Goal: Task Accomplishment & Management: Complete application form

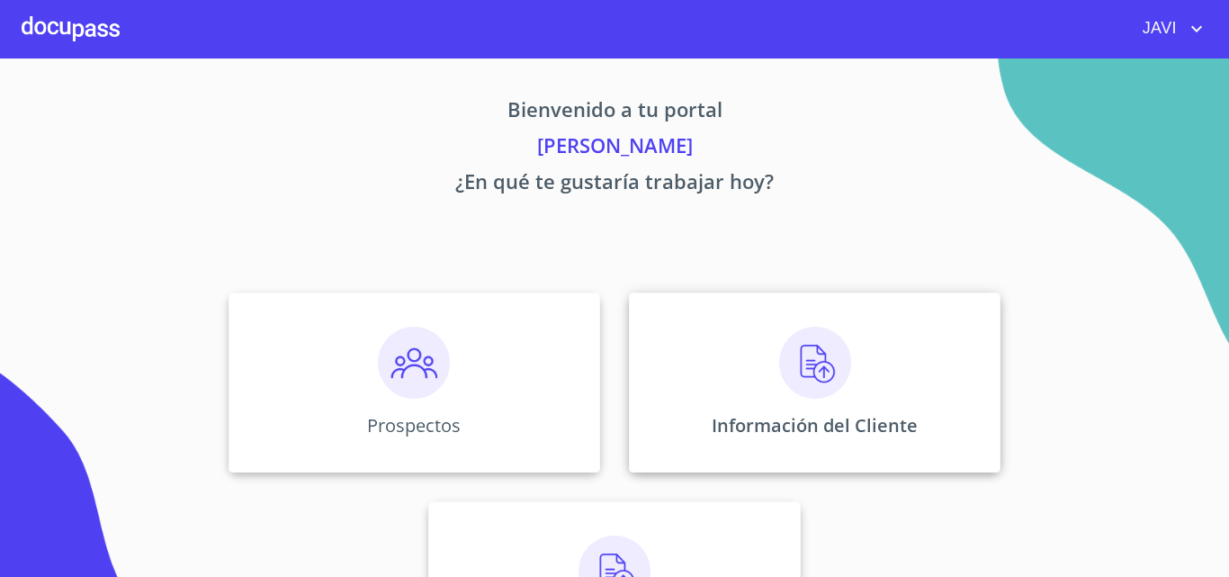
click at [813, 363] on img at bounding box center [815, 363] width 72 height 72
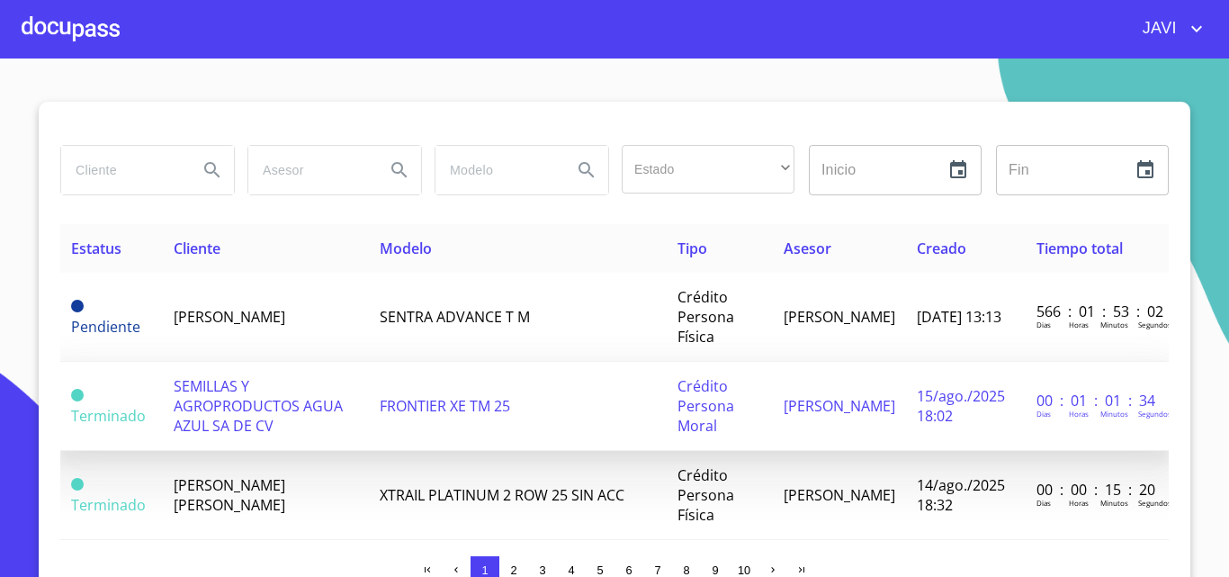
click at [247, 417] on span "SEMILLAS Y AGROPRODUCTOS AGUA AZUL SA DE CV" at bounding box center [258, 405] width 169 height 59
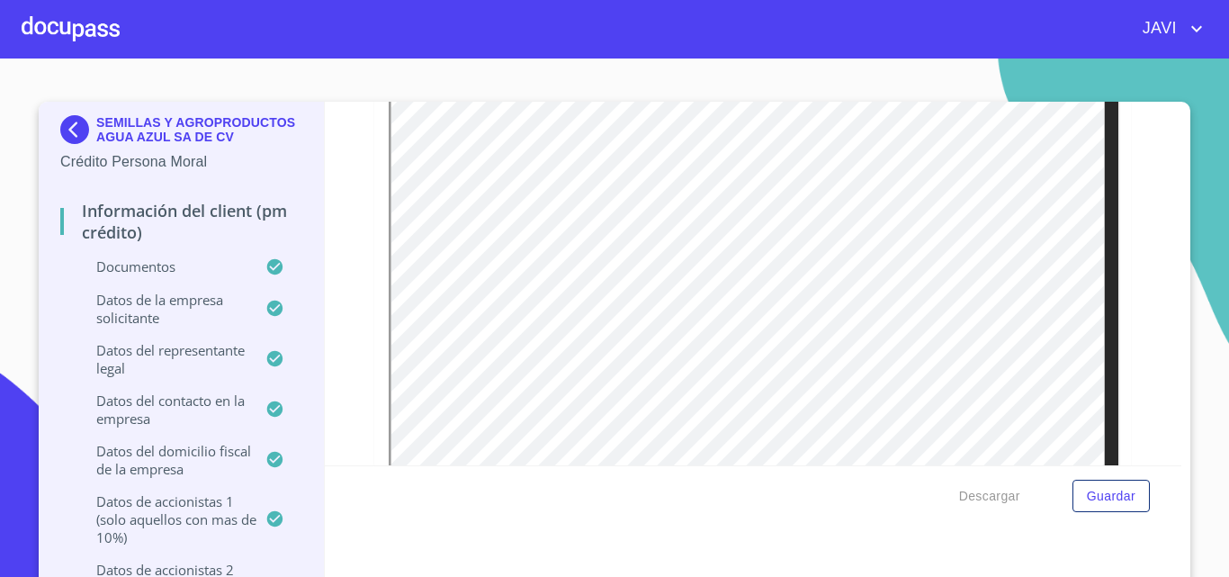
scroll to position [274, 0]
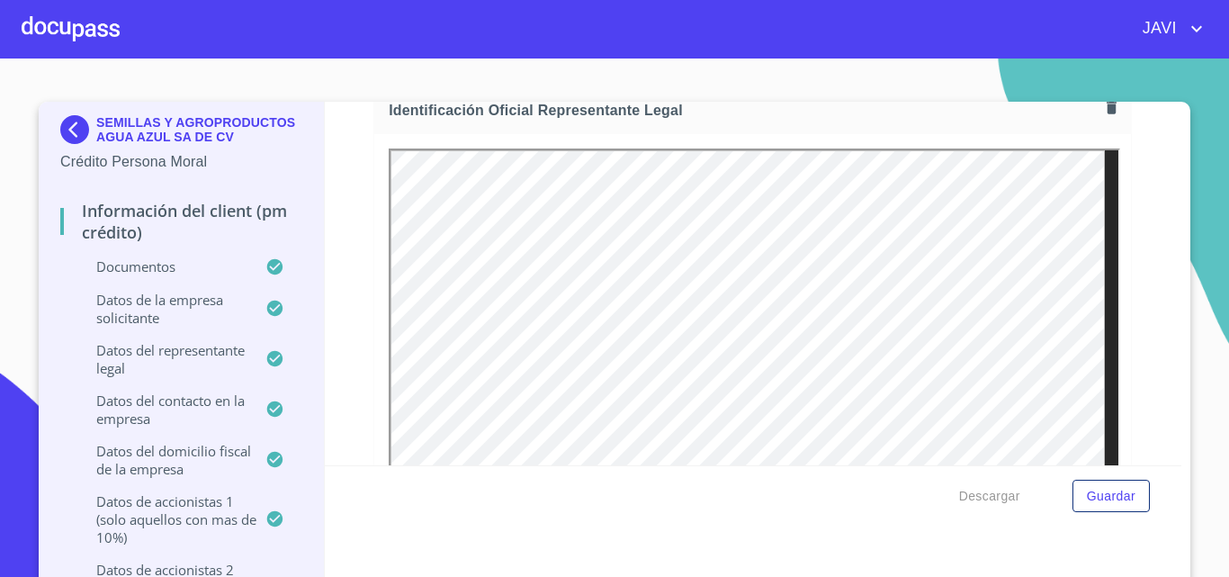
click at [1127, 223] on div "Información del Client (PM crédito) Documentos Documento de identificación repr…" at bounding box center [753, 283] width 857 height 363
click at [1113, 489] on span "Guardar" at bounding box center [1111, 496] width 49 height 22
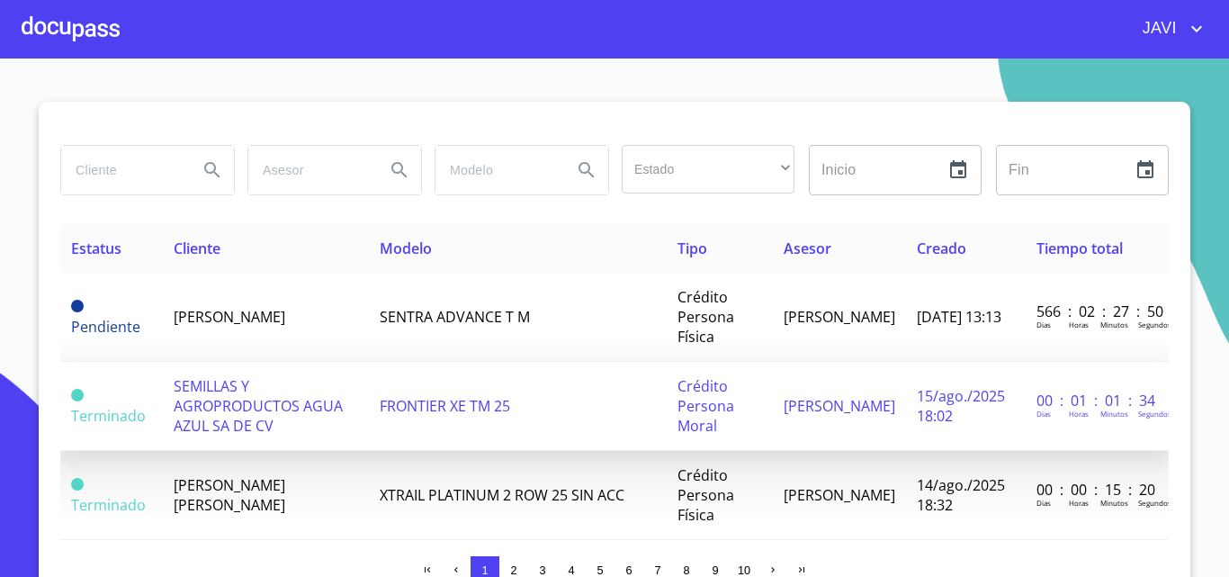
click at [202, 414] on span "SEMILLAS Y AGROPRODUCTOS AGUA AZUL SA DE CV" at bounding box center [258, 405] width 169 height 59
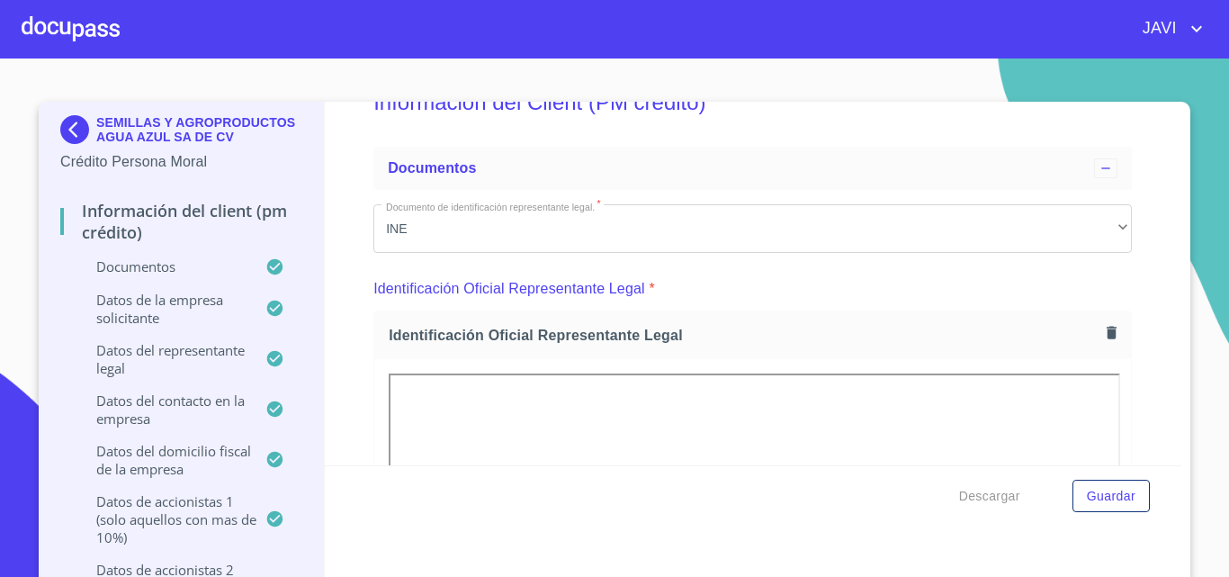
scroll to position [184, 0]
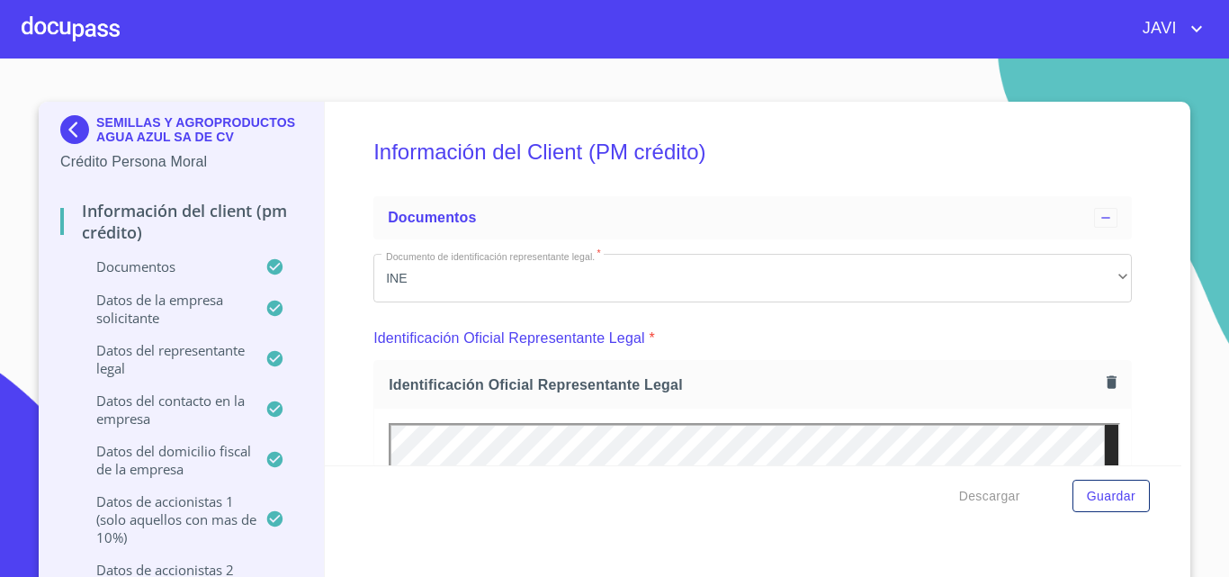
scroll to position [184, 0]
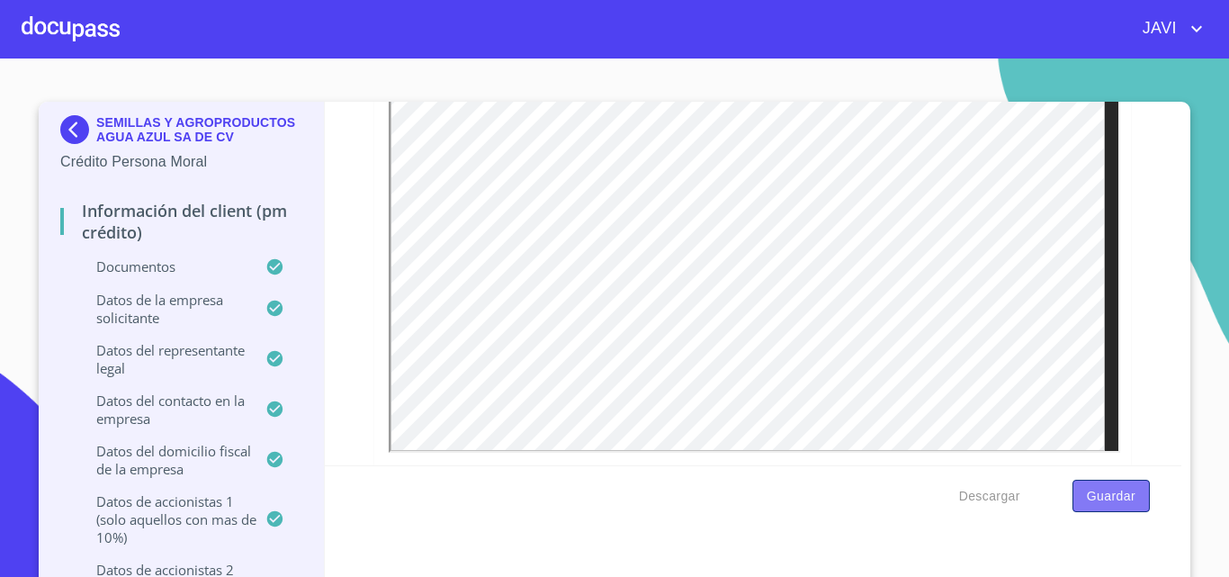
click at [1111, 493] on span "Guardar" at bounding box center [1111, 496] width 49 height 22
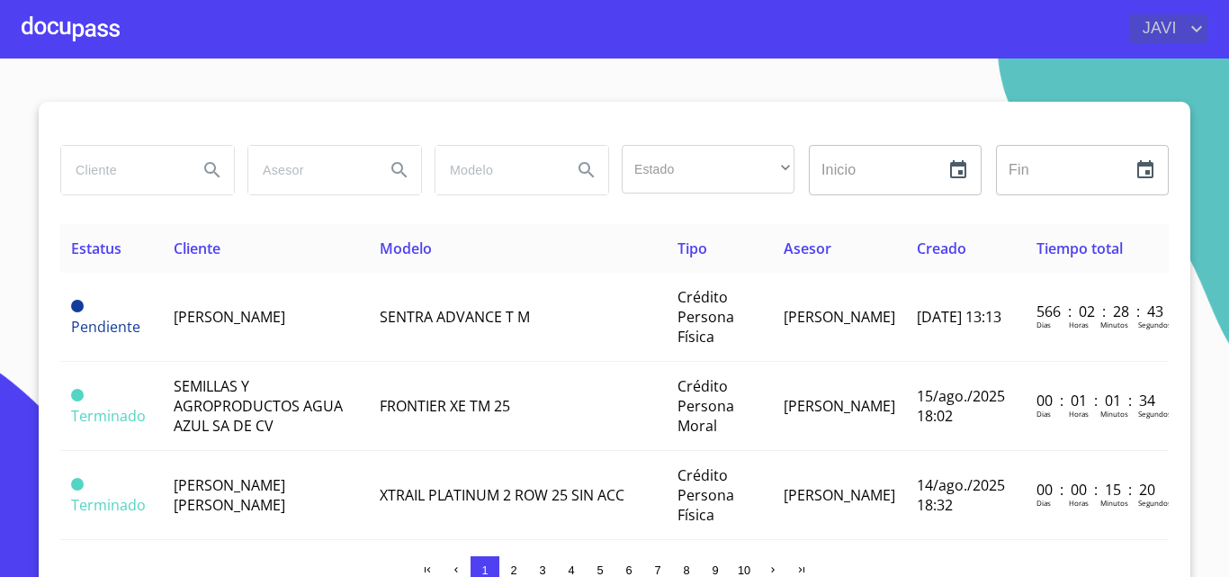
click at [1197, 30] on icon "account of current user" at bounding box center [1197, 29] width 22 height 22
click at [1169, 39] on li "Salir" at bounding box center [1178, 38] width 58 height 32
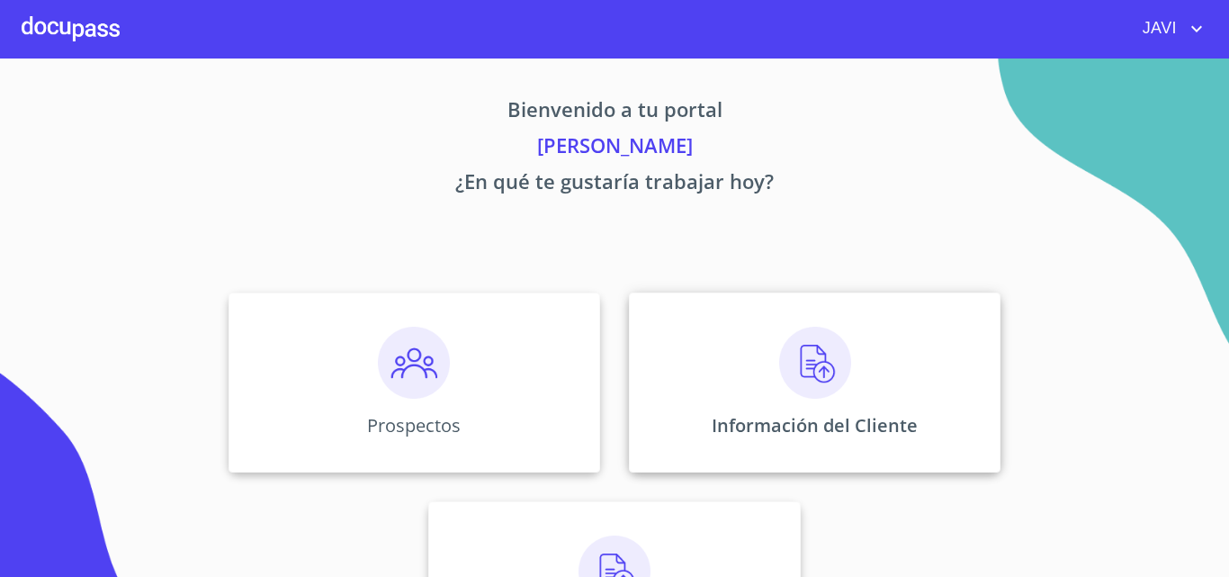
click at [805, 370] on img at bounding box center [815, 363] width 72 height 72
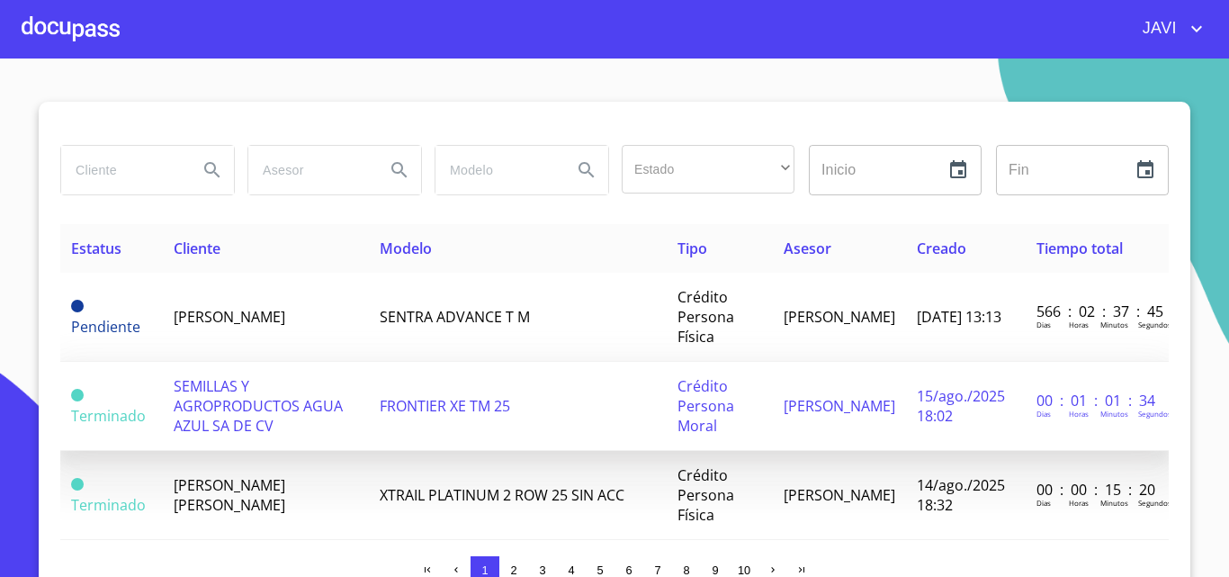
click at [248, 412] on span "SEMILLAS Y AGROPRODUCTOS AGUA AZUL SA DE CV" at bounding box center [258, 405] width 169 height 59
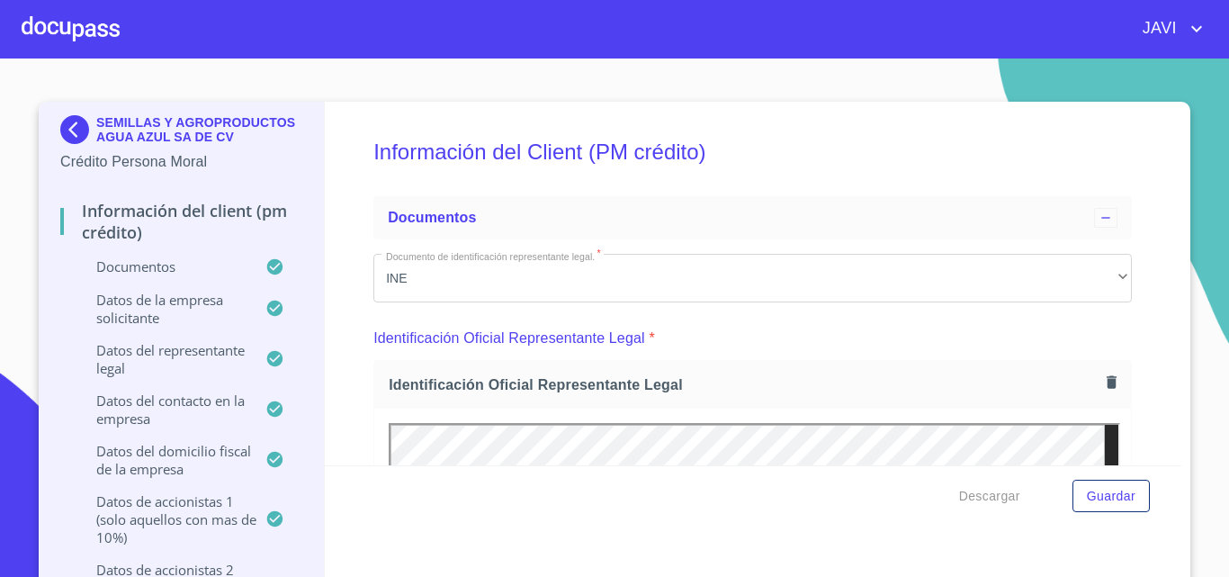
scroll to position [270, 0]
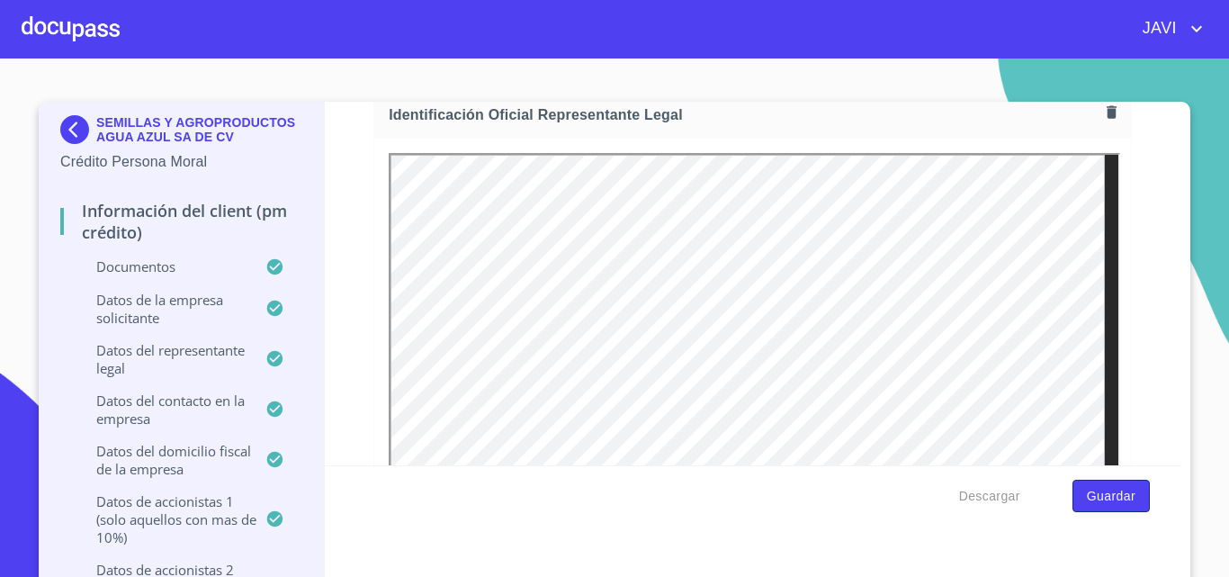
click at [1112, 491] on span "Guardar" at bounding box center [1111, 496] width 49 height 22
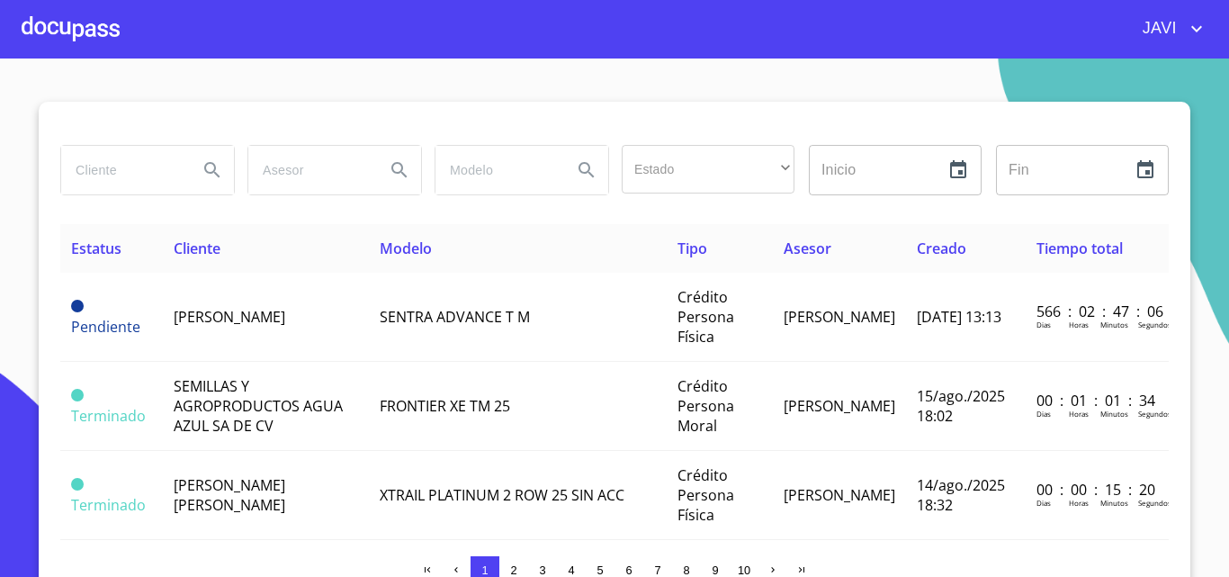
click at [1197, 28] on icon "account of current user" at bounding box center [1197, 29] width 22 height 22
click at [1177, 40] on li "Salir" at bounding box center [1178, 38] width 58 height 32
